Goal: Task Accomplishment & Management: Use online tool/utility

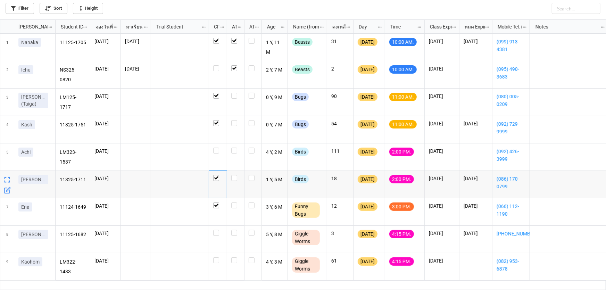
scroll to position [267, 602]
checkbox input "true"
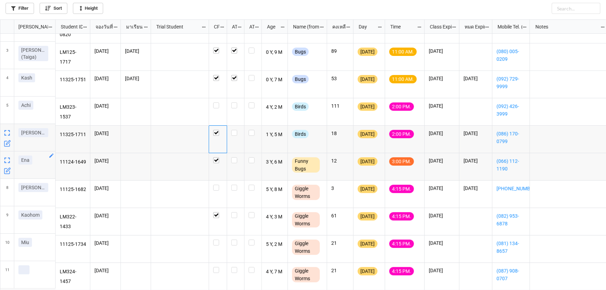
scroll to position [49, 0]
click at [421, 237] on icon "grid" at bounding box center [420, 239] width 4 height 4
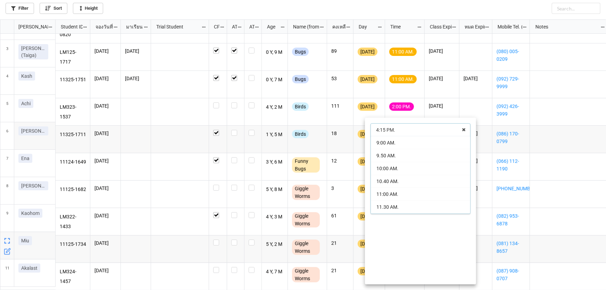
scroll to position [89, 0]
click at [396, 172] on div "3:00 PM." at bounding box center [420, 169] width 99 height 13
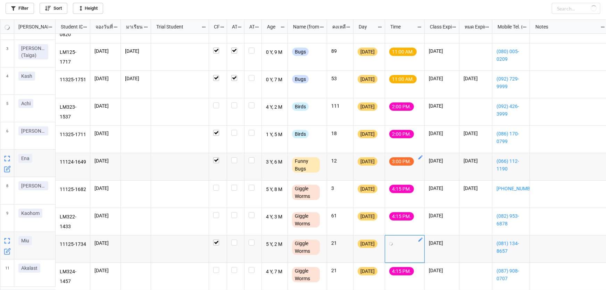
checkbox input "false"
checkbox input "true"
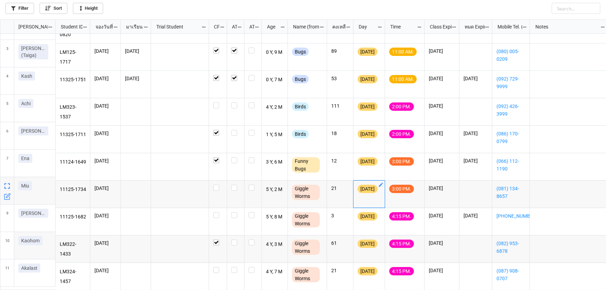
click at [382, 183] on icon "grid" at bounding box center [381, 185] width 4 height 4
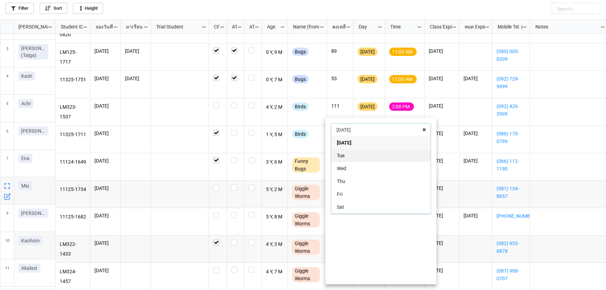
click at [368, 158] on div "Tue" at bounding box center [380, 155] width 99 height 13
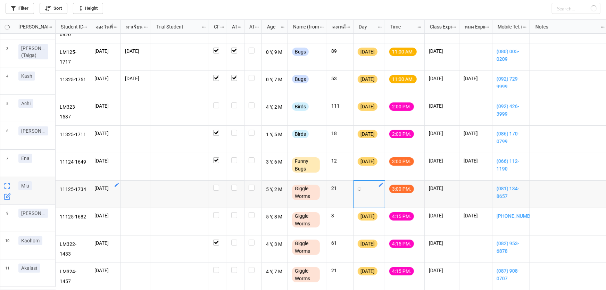
click at [115, 182] on icon "grid" at bounding box center [117, 185] width 6 height 6
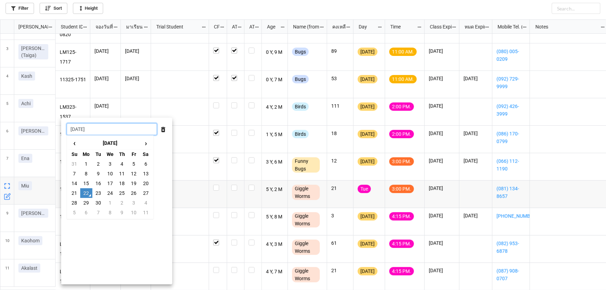
click at [106, 130] on input "[DATE]" at bounding box center [112, 129] width 90 height 12
click at [101, 191] on td "23" at bounding box center [98, 193] width 12 height 10
type input "[DATE]"
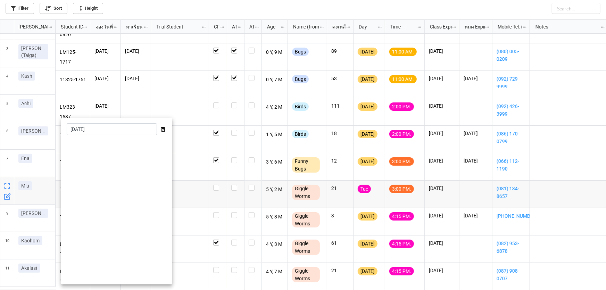
click at [322, 265] on div at bounding box center [303, 145] width 606 height 290
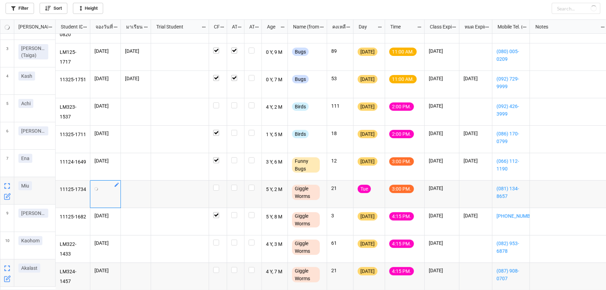
checkbox input "true"
checkbox input "false"
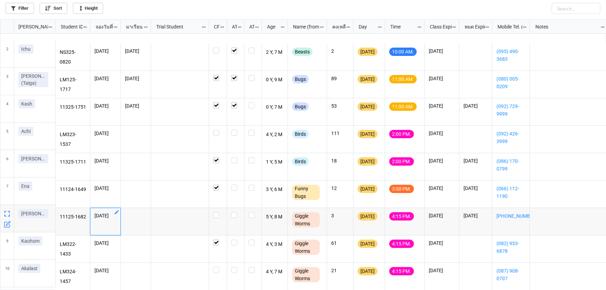
scroll to position [21, 0]
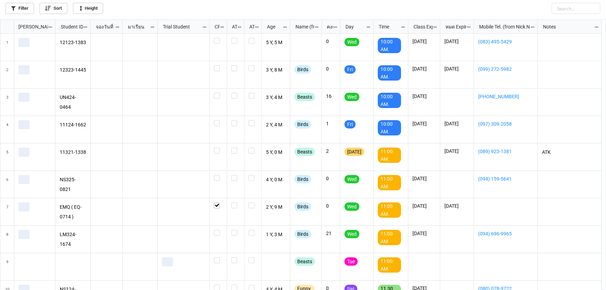
scroll to position [267, 602]
click at [28, 11] on link "Filter" at bounding box center [20, 8] width 28 height 11
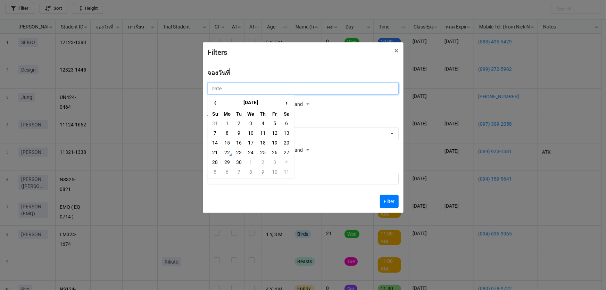
click at [261, 87] on input "text" at bounding box center [303, 89] width 191 height 12
click at [229, 125] on td "1" at bounding box center [227, 123] width 12 height 10
type input "1/9/2025"
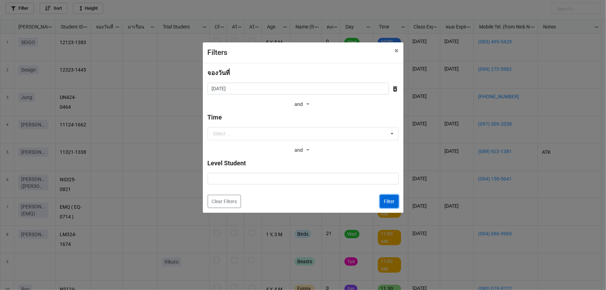
click at [388, 205] on button "Filter" at bounding box center [389, 201] width 19 height 13
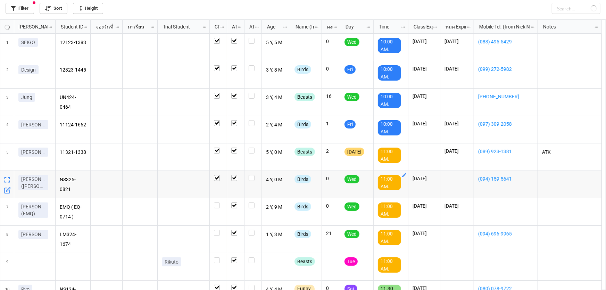
checkbox input "true"
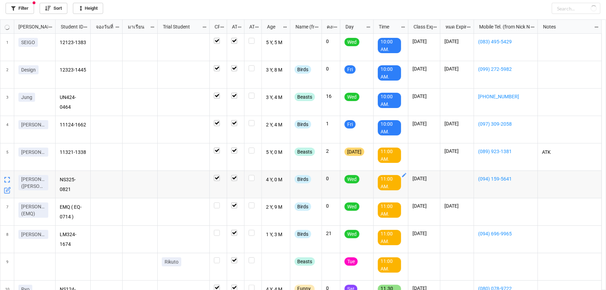
checkbox input "true"
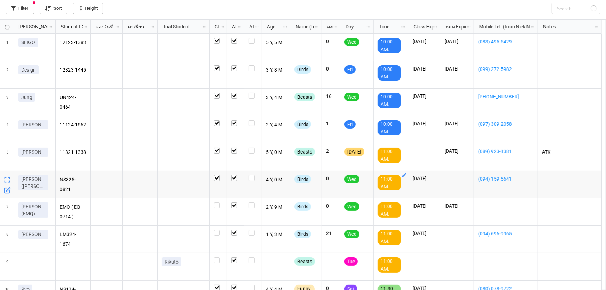
checkbox input "true"
checkbox input "false"
checkbox input "true"
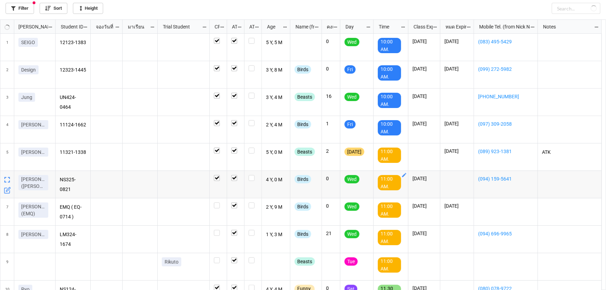
checkbox input "true"
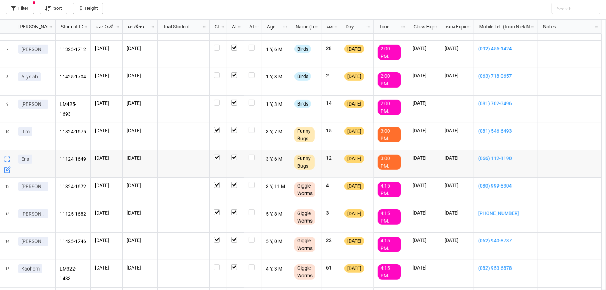
scroll to position [182, 0]
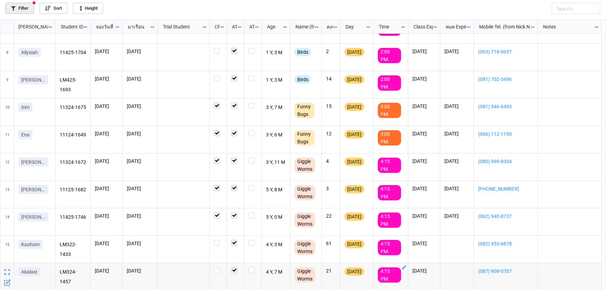
click at [27, 9] on link "Filter" at bounding box center [20, 8] width 28 height 11
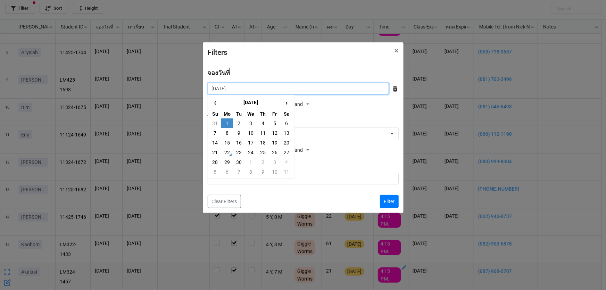
drag, startPoint x: 298, startPoint y: 89, endPoint x: 283, endPoint y: 113, distance: 28.4
click at [298, 90] on input "1/9/2025" at bounding box center [298, 89] width 181 height 12
click at [237, 125] on td "2" at bounding box center [239, 123] width 12 height 10
type input "2/9/2025"
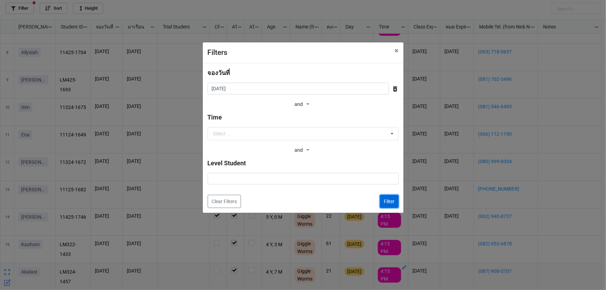
drag, startPoint x: 384, startPoint y: 202, endPoint x: 343, endPoint y: 247, distance: 61.0
click at [384, 202] on button "Filter" at bounding box center [389, 201] width 19 height 13
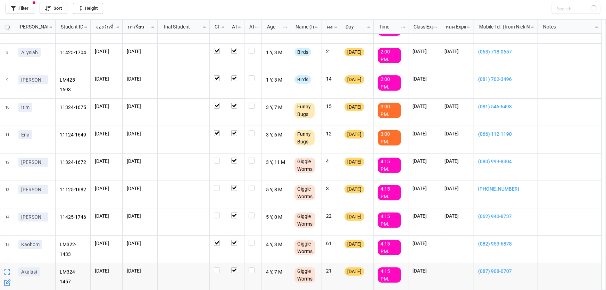
checkbox input "true"
checkbox input "false"
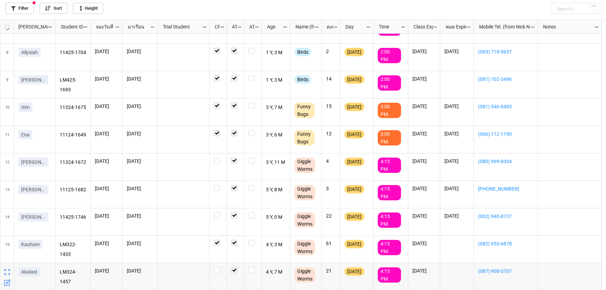
checkbox input "false"
checkbox input "true"
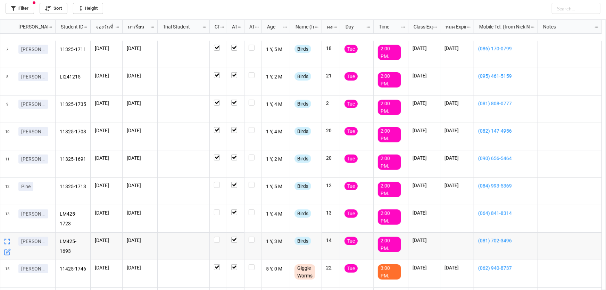
scroll to position [0, 0]
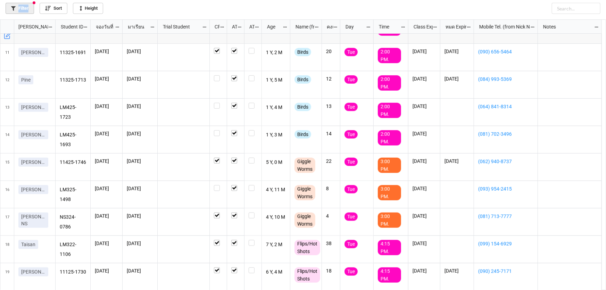
click at [27, 5] on link "Filter" at bounding box center [20, 8] width 28 height 11
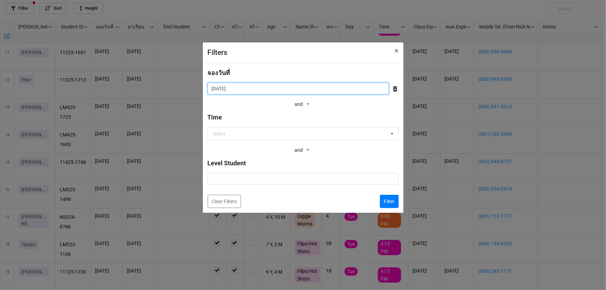
click at [237, 83] on input "2/9/2025" at bounding box center [298, 89] width 181 height 12
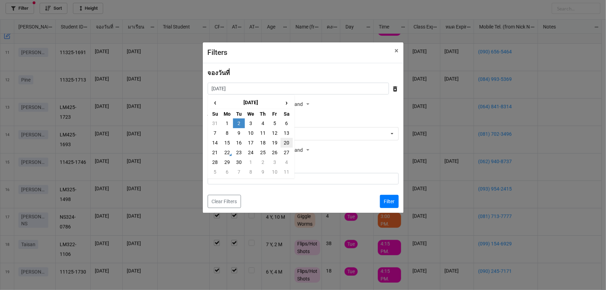
click at [284, 144] on td "20" at bounding box center [287, 143] width 12 height 10
type input "20/9/2025"
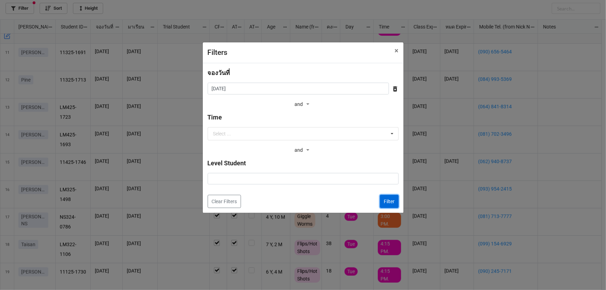
click at [390, 199] on button "Filter" at bounding box center [389, 201] width 19 height 13
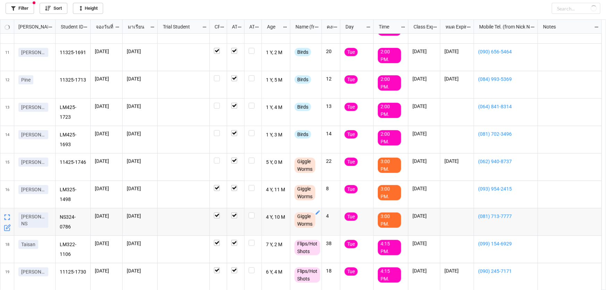
checkbox input "false"
checkbox input "true"
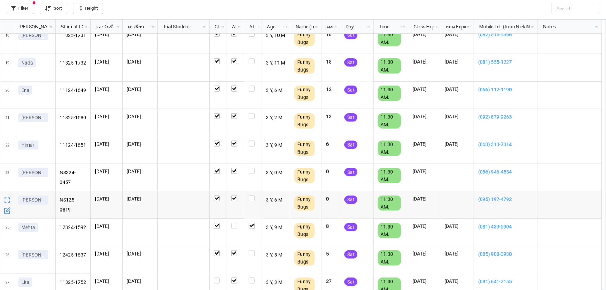
scroll to position [493, 0]
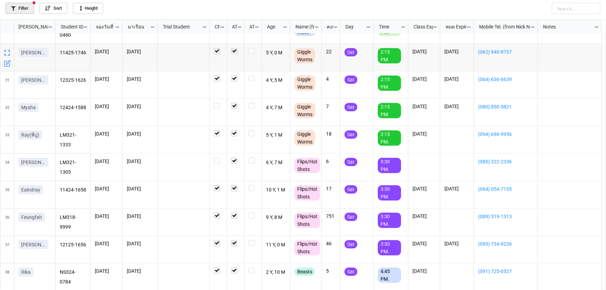
click at [26, 10] on link "Filter" at bounding box center [20, 8] width 28 height 11
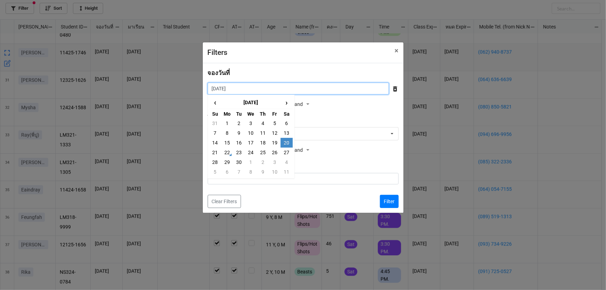
click at [239, 87] on input "20/9/2025" at bounding box center [298, 89] width 181 height 12
click at [273, 145] on td "19" at bounding box center [275, 143] width 12 height 10
type input "19/9/2025"
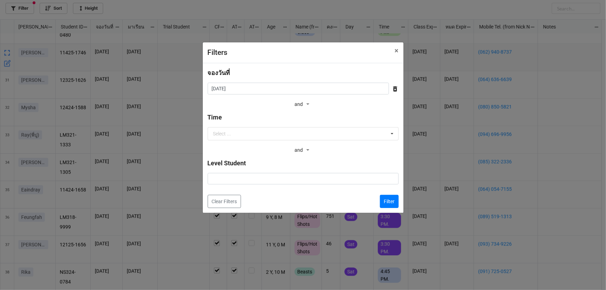
click at [378, 202] on div "Filter" at bounding box center [386, 201] width 24 height 13
drag, startPoint x: 383, startPoint y: 203, endPoint x: 352, endPoint y: 239, distance: 47.7
click at [383, 203] on button "Filter" at bounding box center [389, 201] width 19 height 13
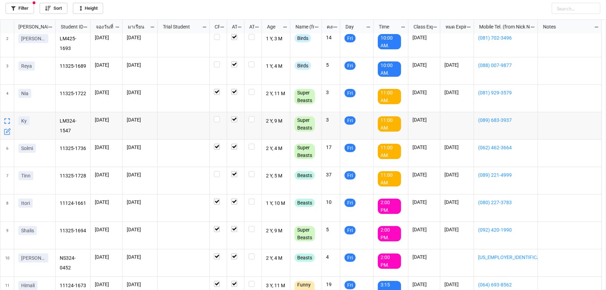
scroll to position [31, 0]
click at [25, 7] on link "Filter" at bounding box center [20, 8] width 28 height 11
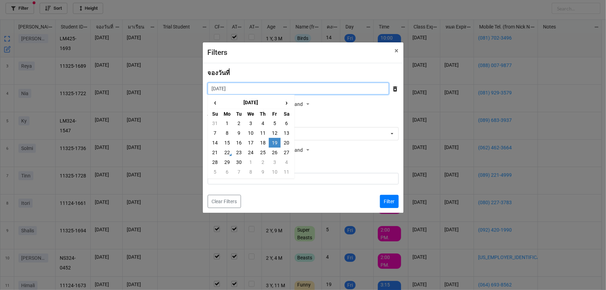
click at [268, 92] on input "19/9/2025" at bounding box center [298, 89] width 181 height 12
click at [264, 140] on td "18" at bounding box center [263, 143] width 12 height 10
type input "18/9/2025"
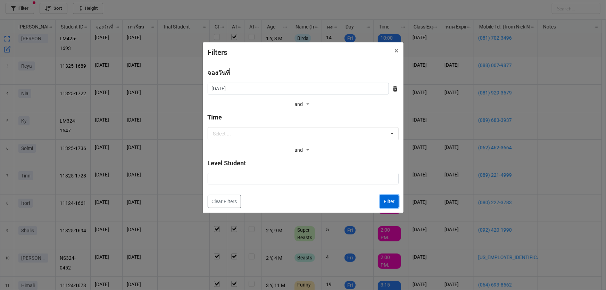
click at [392, 202] on button "Filter" at bounding box center [389, 201] width 19 height 13
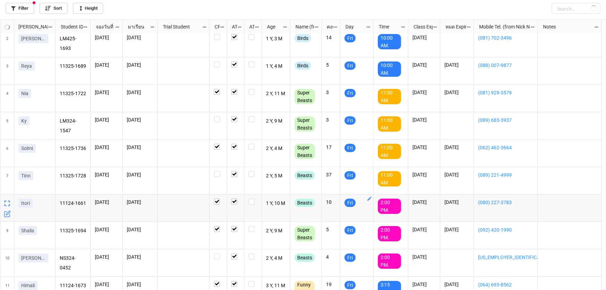
checkbox input "false"
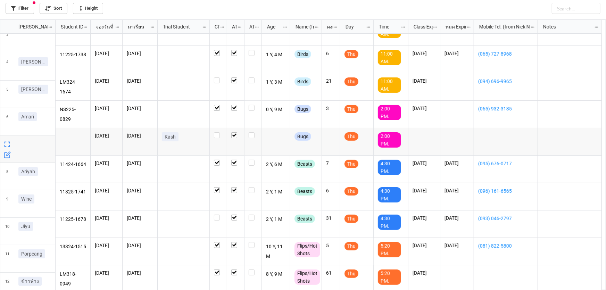
scroll to position [73, 0]
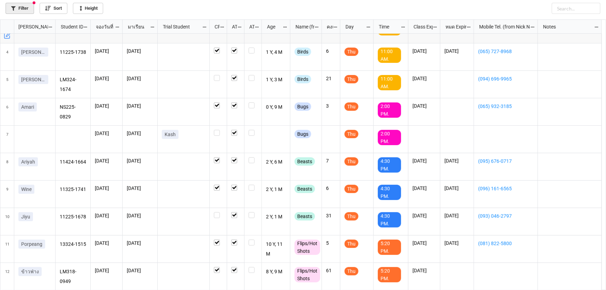
click at [16, 10] on link "Filter" at bounding box center [20, 8] width 28 height 11
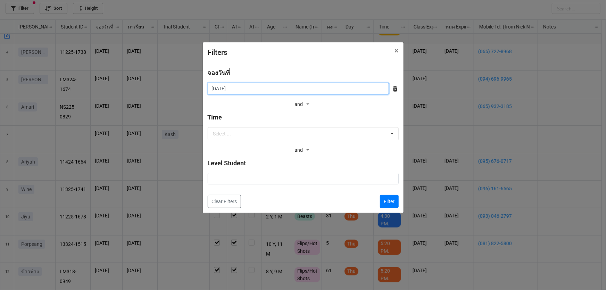
click at [232, 87] on input "18/9/2025" at bounding box center [298, 89] width 181 height 12
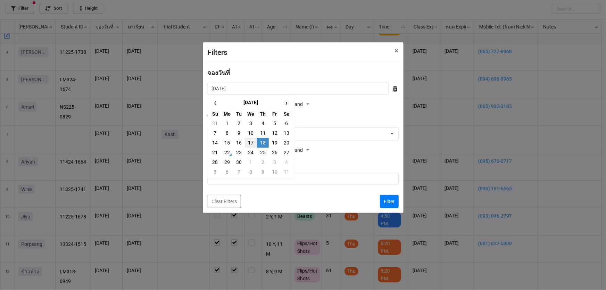
click at [251, 144] on td "17" at bounding box center [251, 143] width 12 height 10
type input "17/9/2025"
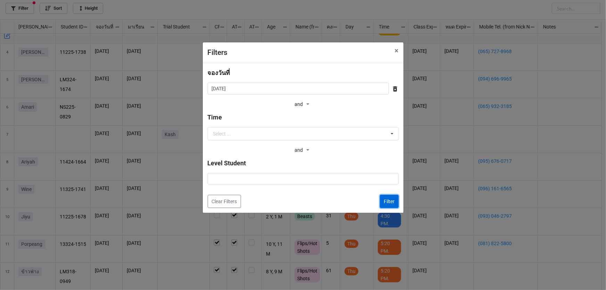
click at [389, 202] on button "Filter" at bounding box center [389, 201] width 19 height 13
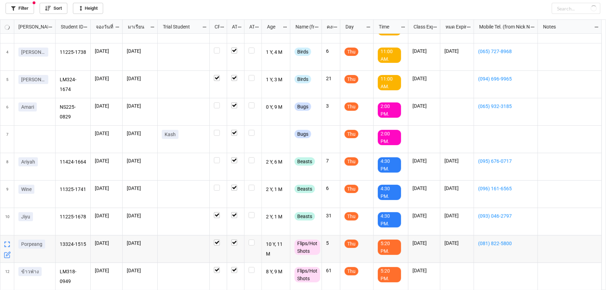
checkbox input "false"
checkbox input "true"
checkbox input "false"
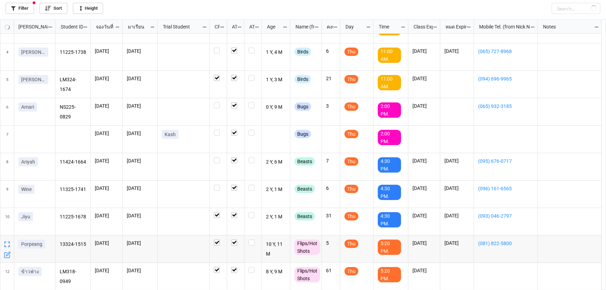
checkbox input "true"
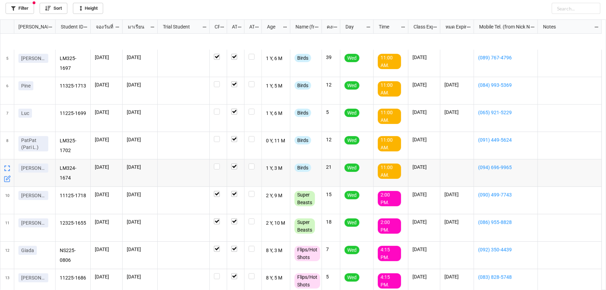
scroll to position [158, 0]
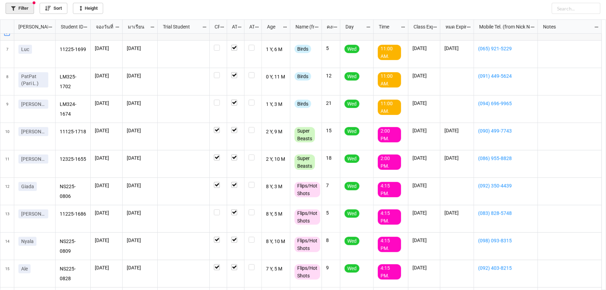
click at [27, 10] on link "Filter" at bounding box center [20, 8] width 28 height 11
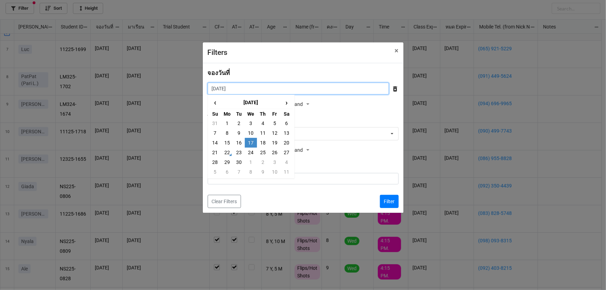
click at [246, 86] on input "17/9/2025" at bounding box center [298, 89] width 181 height 12
click at [236, 142] on td "16" at bounding box center [239, 143] width 12 height 10
type input "16/9/2025"
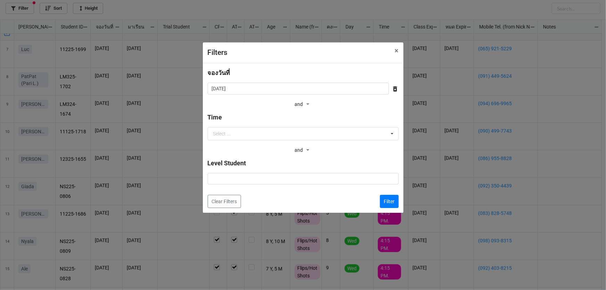
click at [378, 200] on div "Filter" at bounding box center [386, 201] width 24 height 13
click at [383, 203] on button "Filter" at bounding box center [389, 201] width 19 height 13
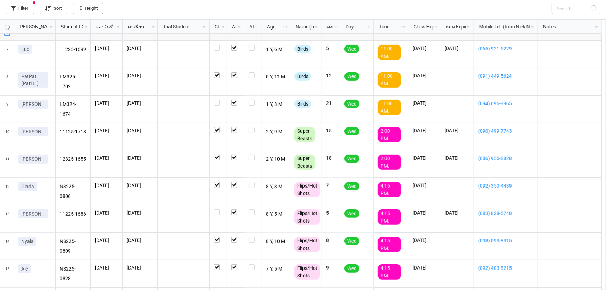
checkbox input "true"
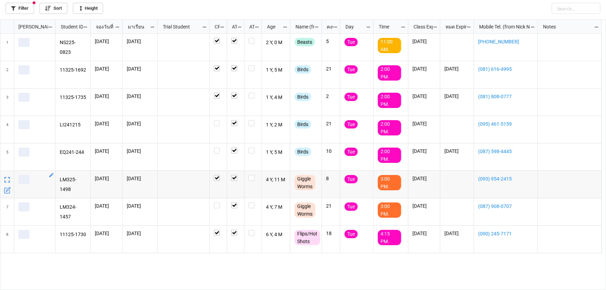
scroll to position [0, 0]
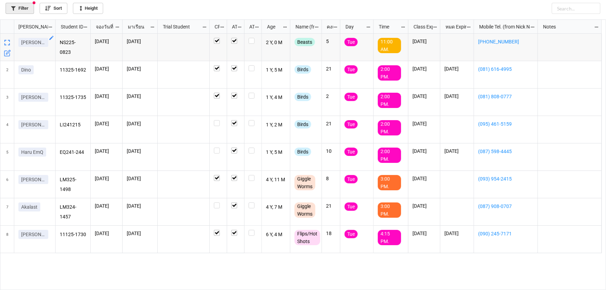
click at [20, 9] on link "Filter" at bounding box center [20, 8] width 28 height 11
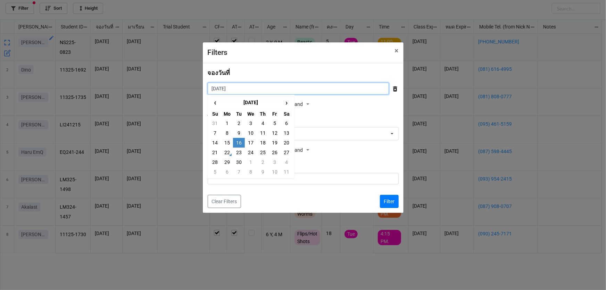
click at [228, 86] on input "16/9/2025" at bounding box center [298, 89] width 181 height 12
click at [228, 141] on td "15" at bounding box center [227, 143] width 12 height 10
type input "15/9/2025"
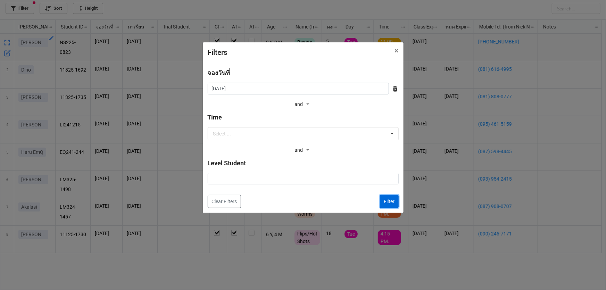
click at [392, 195] on button "Filter" at bounding box center [389, 201] width 19 height 13
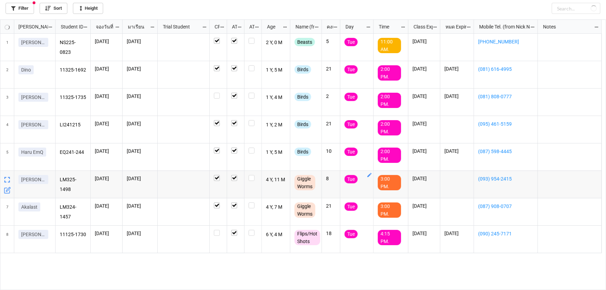
checkbox input "true"
checkbox input "false"
checkbox input "true"
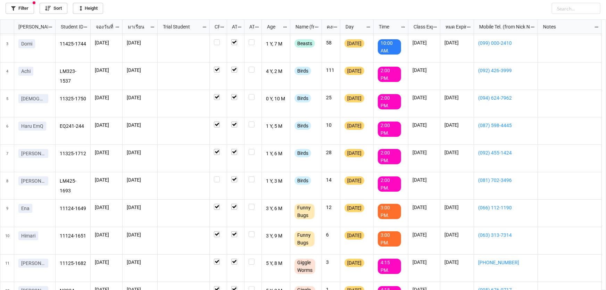
scroll to position [52, 0]
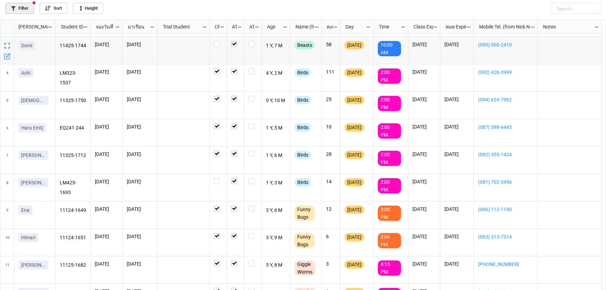
click at [22, 6] on link "Filter" at bounding box center [20, 8] width 28 height 11
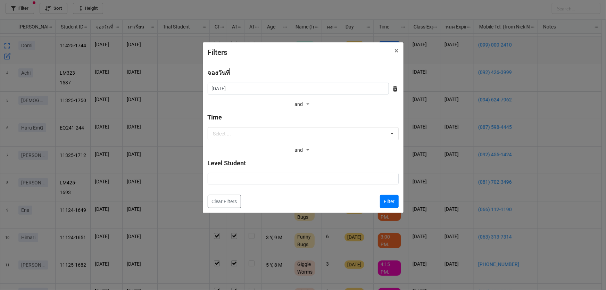
drag, startPoint x: 259, startPoint y: 97, endPoint x: 256, endPoint y: 87, distance: 10.4
click at [260, 97] on div "จองวันที่ 15/9/2025 ‹ September 2025 › Su Mo Tu We Th Fr Sa 31 1 2 3 4 5 6 7 8 …" at bounding box center [303, 88] width 191 height 41
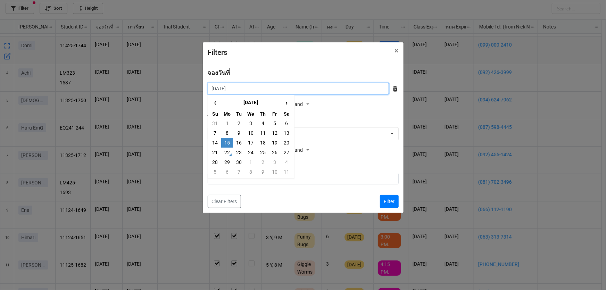
click at [255, 87] on input "15/9/2025" at bounding box center [298, 89] width 181 height 12
click at [228, 135] on td "8" at bounding box center [227, 133] width 12 height 10
type input "8/9/2025"
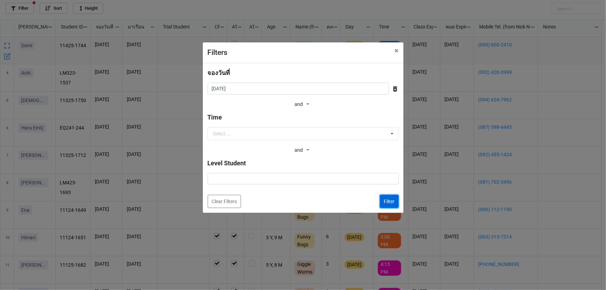
click at [384, 195] on button "Filter" at bounding box center [389, 201] width 19 height 13
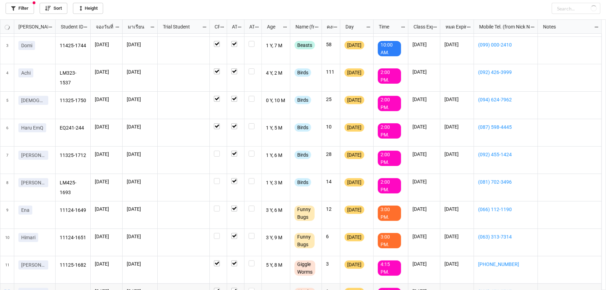
checkbox input "false"
checkbox input "true"
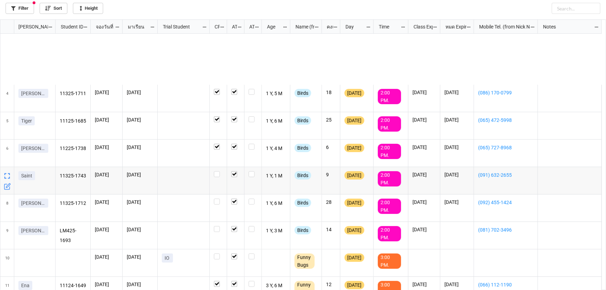
scroll to position [189, 0]
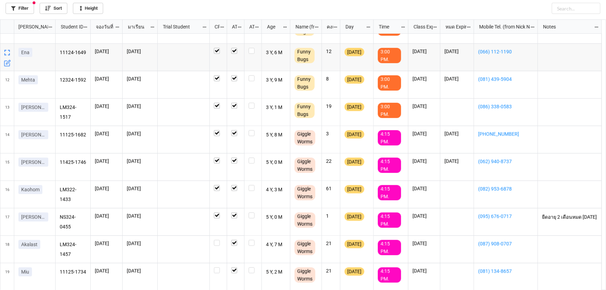
click at [22, 2] on div "Filter Sort Height" at bounding box center [303, 7] width 595 height 14
click at [25, 5] on link "Filter" at bounding box center [20, 8] width 28 height 11
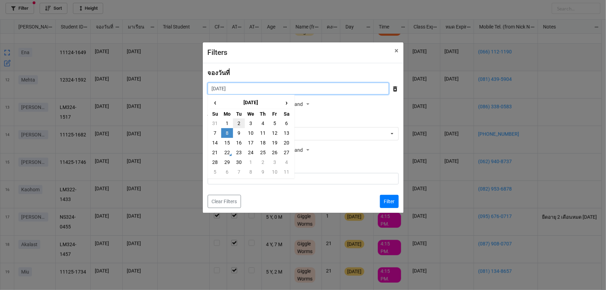
drag, startPoint x: 229, startPoint y: 87, endPoint x: 236, endPoint y: 123, distance: 36.5
click at [230, 90] on input "8/9/2025" at bounding box center [298, 89] width 181 height 12
click at [238, 132] on td "9" at bounding box center [239, 133] width 12 height 10
type input "9/9/2025"
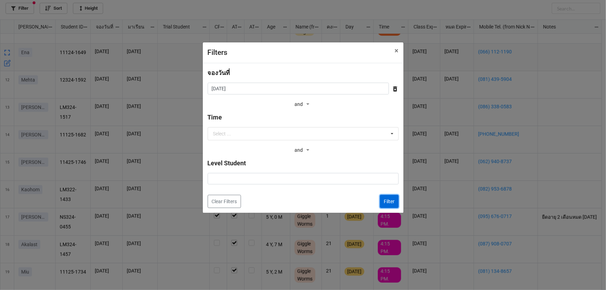
click at [385, 197] on button "Filter" at bounding box center [389, 201] width 19 height 13
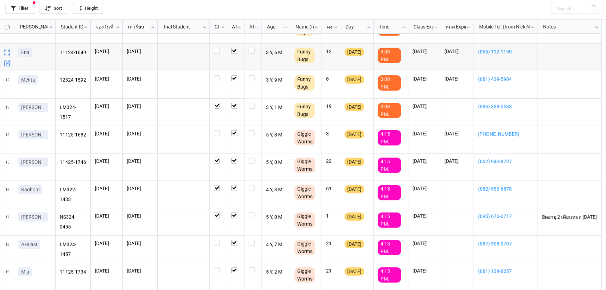
checkbox input "false"
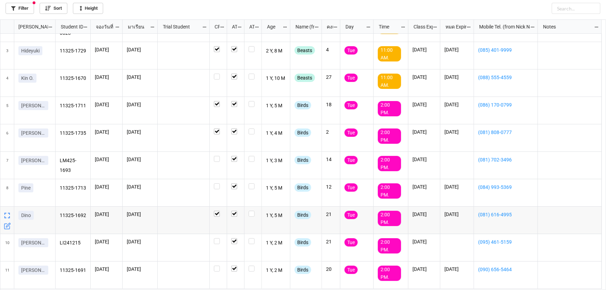
scroll to position [0, 0]
